Goal: Information Seeking & Learning: Compare options

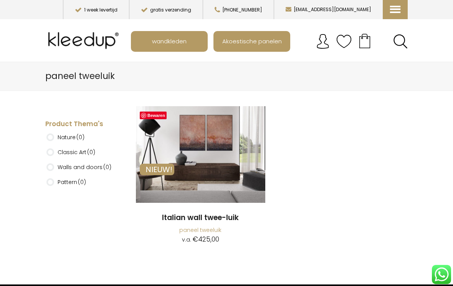
click at [178, 40] on span "wandkleden" at bounding box center [169, 41] width 43 height 15
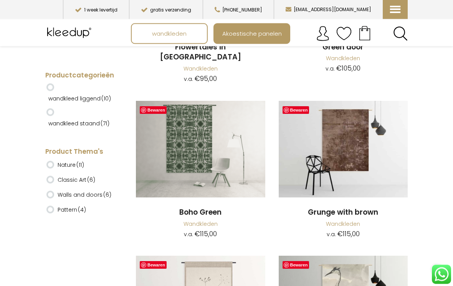
scroll to position [3403, 0]
click at [203, 134] on img at bounding box center [200, 149] width 129 height 97
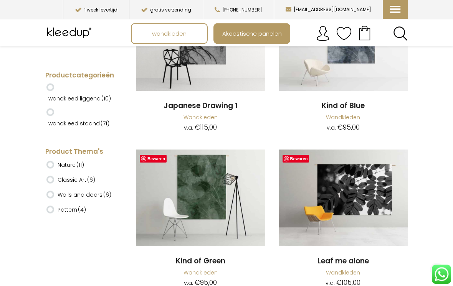
scroll to position [3940, 0]
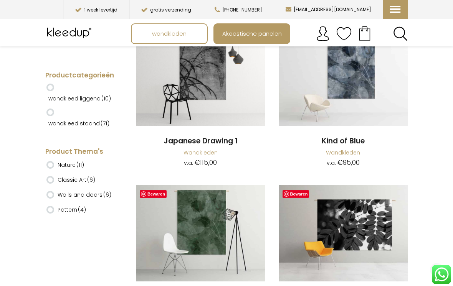
click at [206, 204] on img at bounding box center [200, 233] width 129 height 97
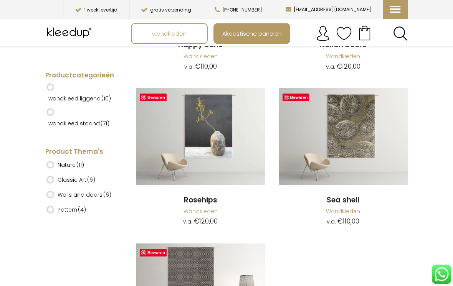
scroll to position [6205, 0]
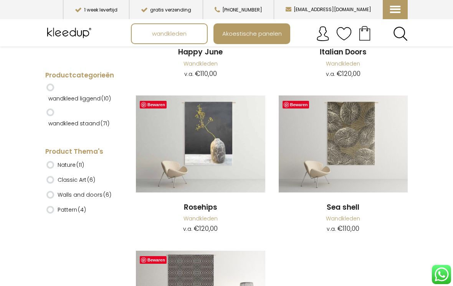
click at [261, 36] on span "Akoestische panelen" at bounding box center [252, 33] width 68 height 15
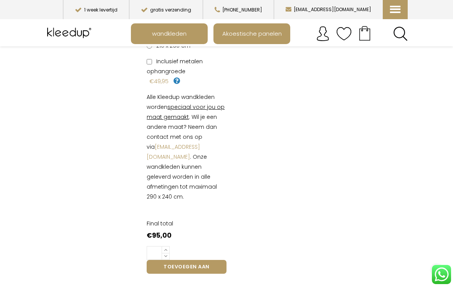
scroll to position [243, 0]
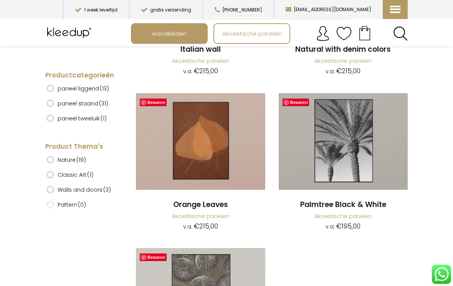
scroll to position [3454, 0]
